Goal: Task Accomplishment & Management: Use online tool/utility

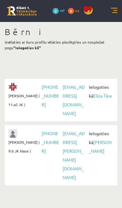
click at [94, 98] on link "Elīza Tāre" at bounding box center [102, 96] width 19 height 6
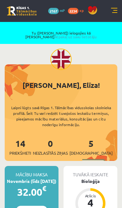
click at [113, 12] on link at bounding box center [114, 11] width 6 height 6
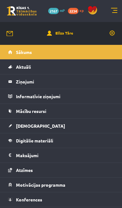
click at [45, 111] on span "Mācību resursi" at bounding box center [31, 111] width 30 height 6
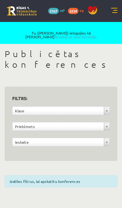
click at [114, 9] on link at bounding box center [114, 11] width 6 height 6
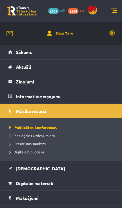
click at [33, 150] on span "Digitālā bibliotēka" at bounding box center [26, 151] width 35 height 5
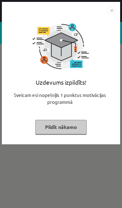
click at [75, 128] on button "Pildīt nākamo" at bounding box center [60, 127] width 51 height 14
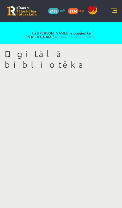
click at [113, 10] on link at bounding box center [114, 11] width 6 height 6
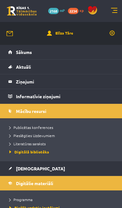
click at [113, 13] on link at bounding box center [114, 11] width 6 height 6
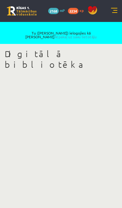
click at [96, 34] on link "Atpakaļ uz savu lietotāju" at bounding box center [76, 36] width 42 height 5
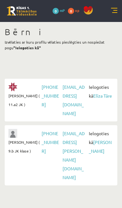
click at [104, 139] on link "[PERSON_NAME]" at bounding box center [100, 146] width 23 height 14
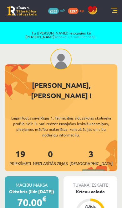
click at [113, 9] on link at bounding box center [114, 11] width 6 height 6
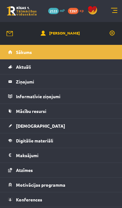
click at [39, 109] on span "Mācību resursi" at bounding box center [31, 111] width 30 height 6
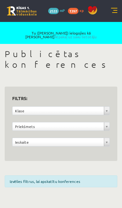
click at [116, 8] on link at bounding box center [114, 11] width 6 height 6
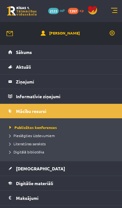
click at [34, 151] on span "Digitālā bibliotēka" at bounding box center [26, 151] width 35 height 5
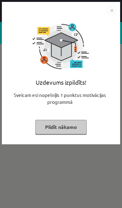
click at [76, 127] on button "Pildīt nākamo" at bounding box center [60, 127] width 51 height 14
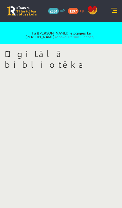
click at [22, 9] on link at bounding box center [22, 10] width 30 height 9
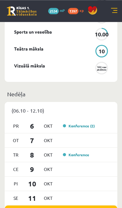
scroll to position [557, 0]
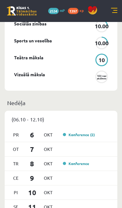
click at [116, 11] on link at bounding box center [114, 11] width 6 height 6
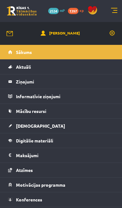
click at [115, 13] on link at bounding box center [114, 11] width 6 height 6
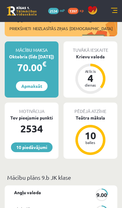
scroll to position [0, 0]
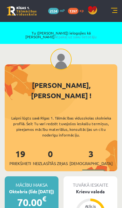
click at [97, 34] on link "Atpakaļ uz savu lietotāju" at bounding box center [76, 36] width 42 height 5
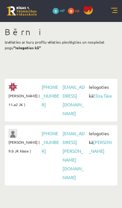
click at [103, 93] on link "Elīza Tāre" at bounding box center [102, 96] width 19 height 6
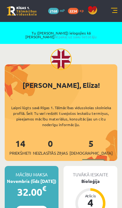
click at [97, 34] on link "Atpakaļ uz savu lietotāju" at bounding box center [76, 36] width 42 height 5
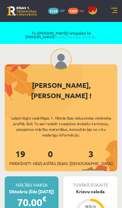
click at [93, 34] on link "Atpakaļ uz savu lietotāju" at bounding box center [76, 36] width 42 height 5
